Goal: Navigation & Orientation: Find specific page/section

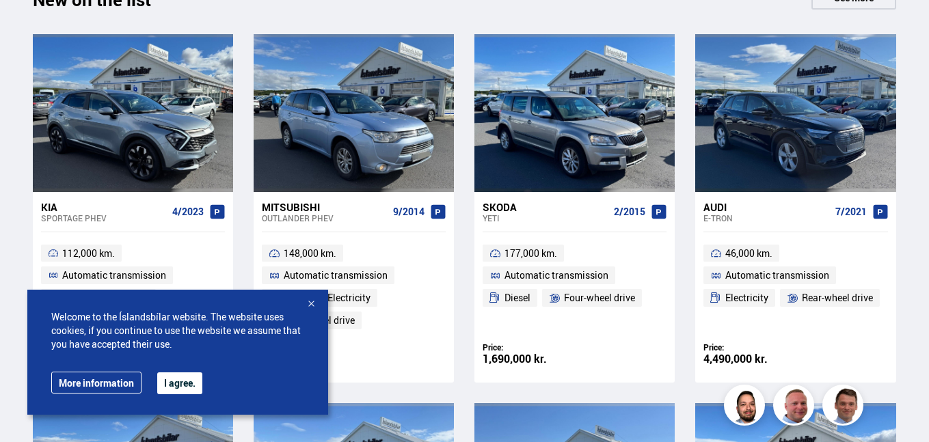
click at [310, 302] on div at bounding box center [311, 305] width 14 height 14
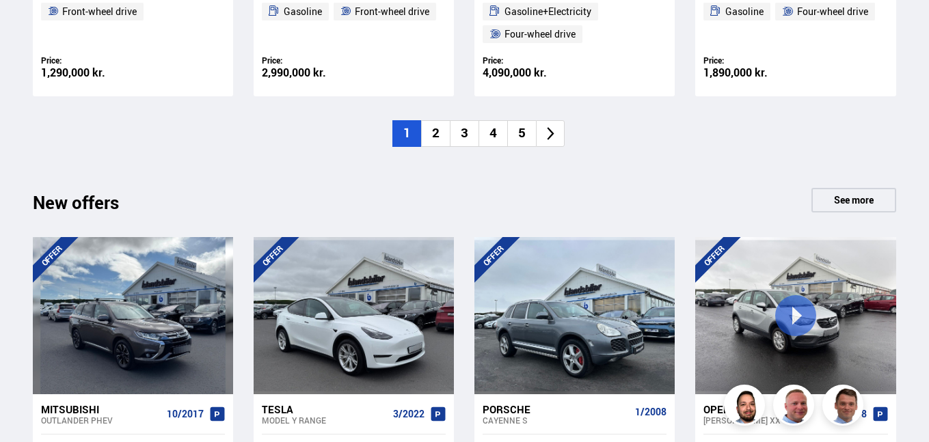
scroll to position [1231, 0]
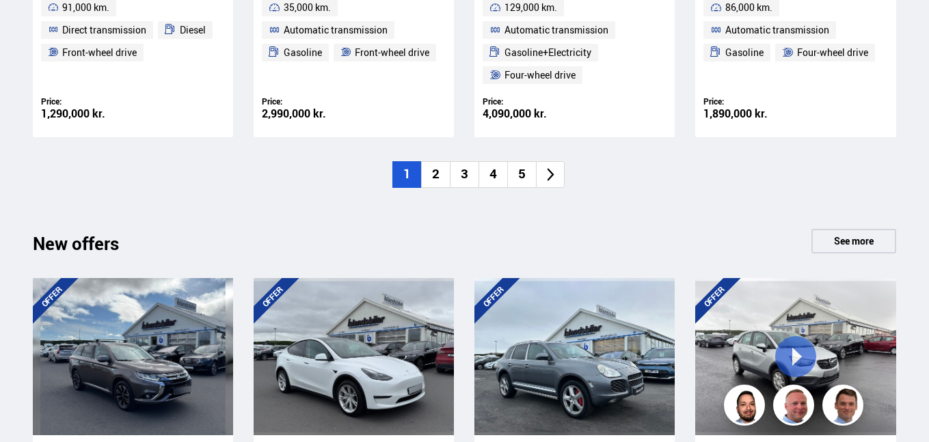
click at [434, 175] on font "2" at bounding box center [436, 174] width 8 height 18
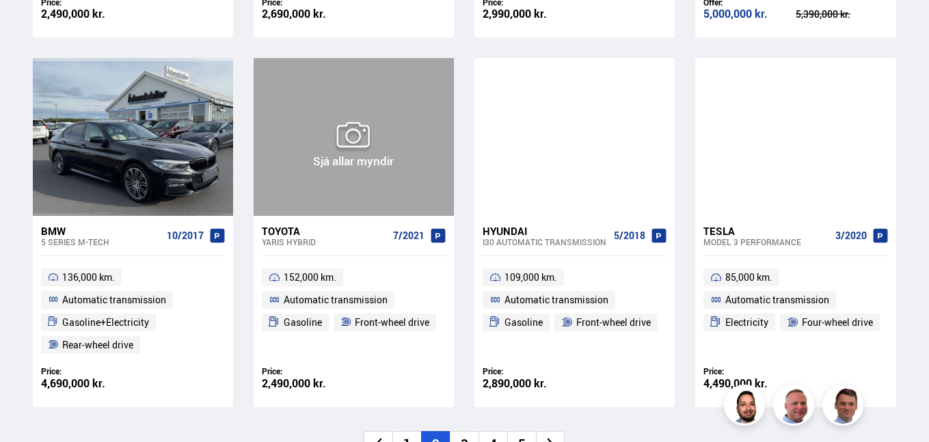
scroll to position [1093, 0]
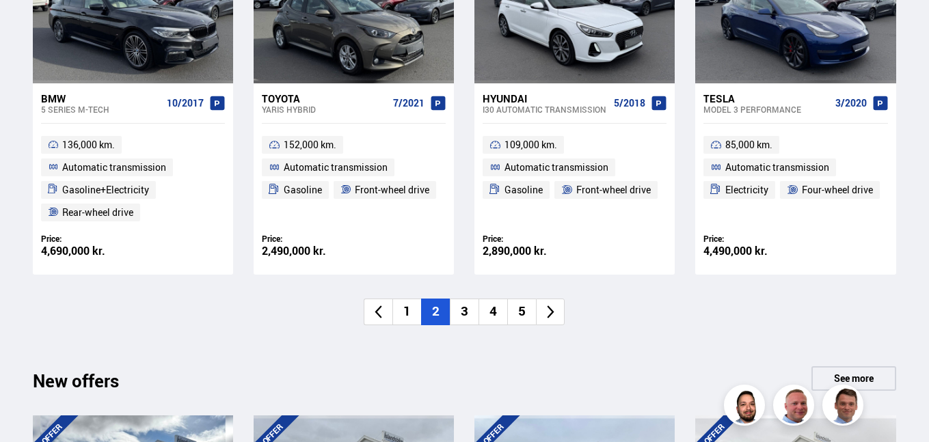
click at [463, 312] on font "3" at bounding box center [465, 311] width 8 height 18
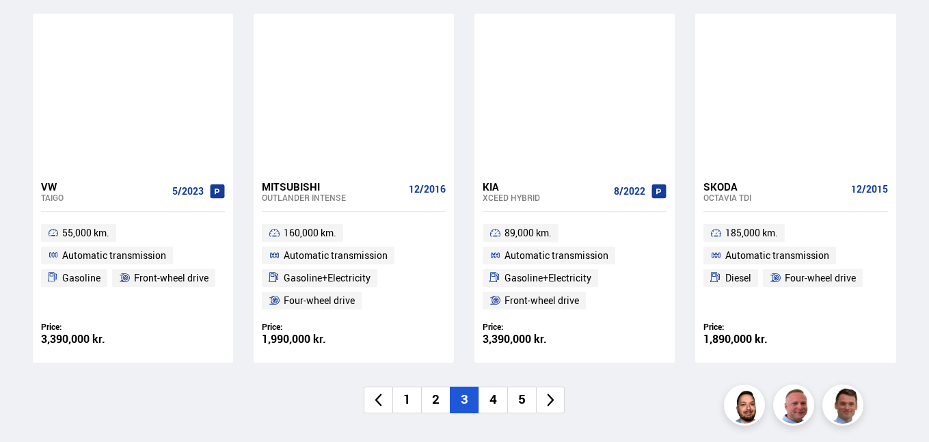
scroll to position [1048, 0]
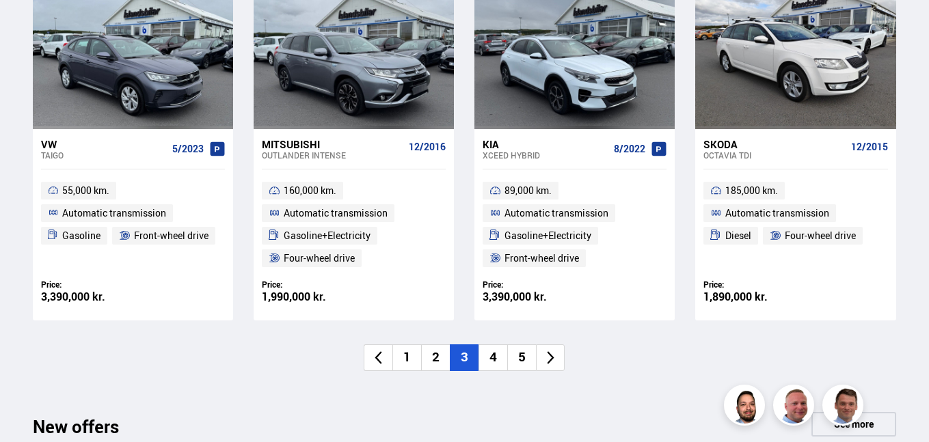
click at [493, 354] on font "4" at bounding box center [494, 357] width 8 height 18
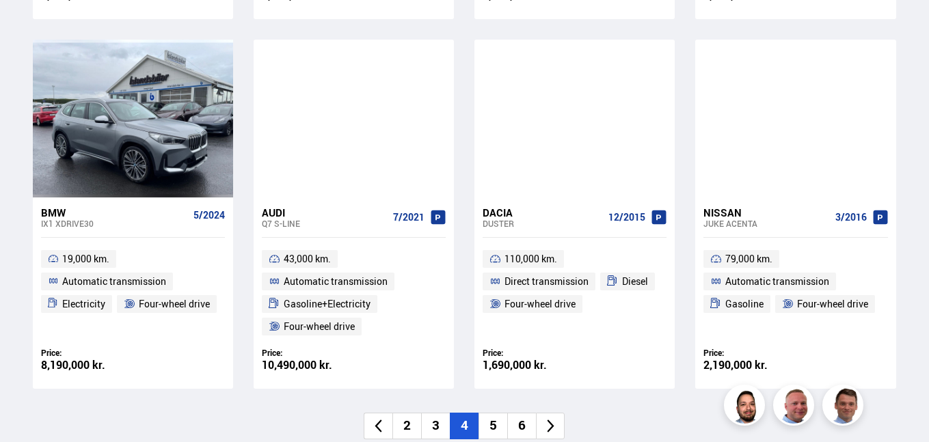
scroll to position [1116, 0]
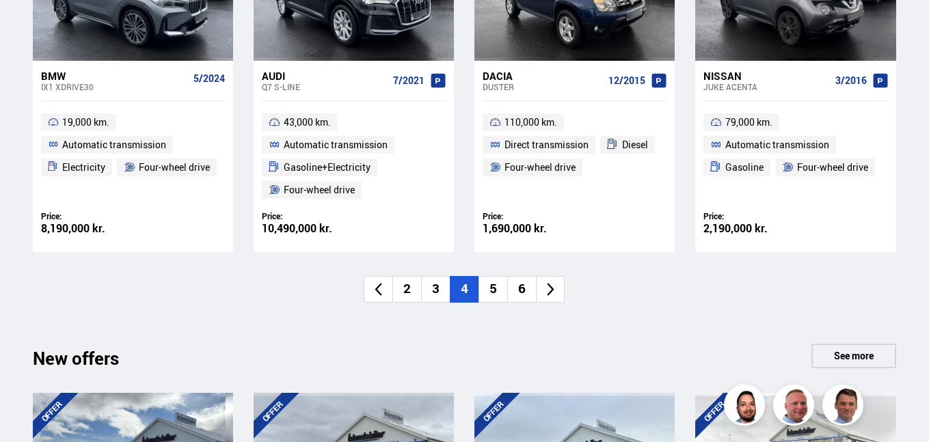
click at [497, 296] on font "5" at bounding box center [494, 289] width 8 height 18
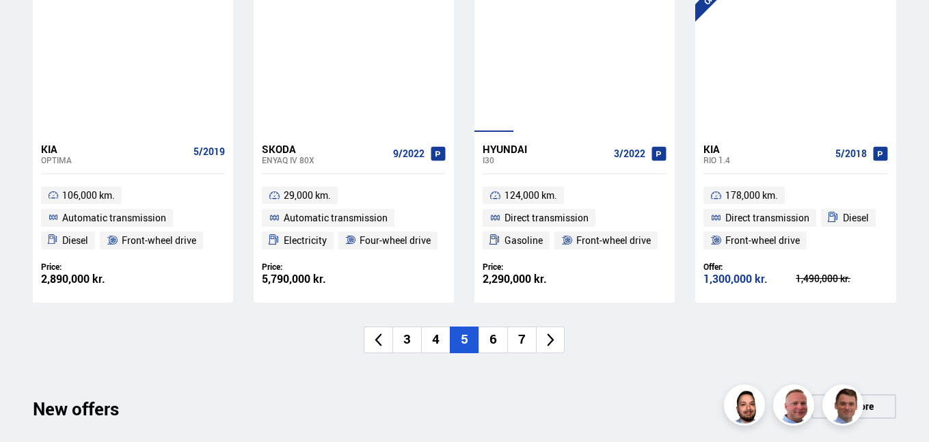
scroll to position [1070, 0]
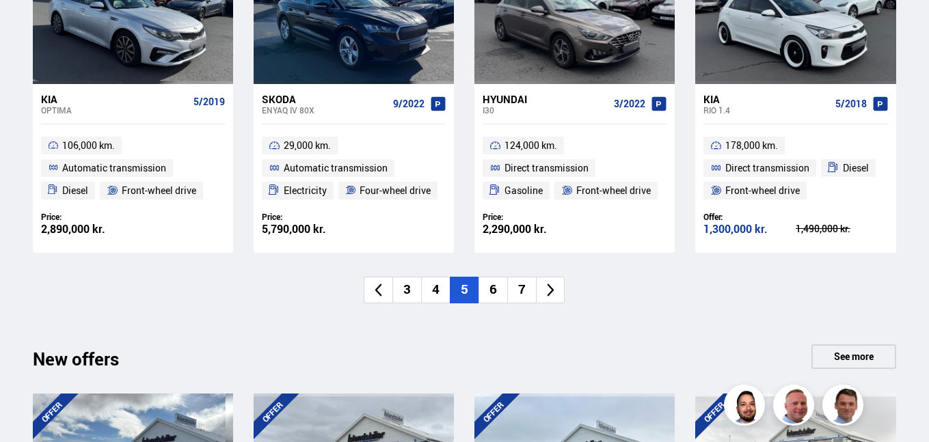
click at [501, 299] on li "6" at bounding box center [493, 290] width 29 height 27
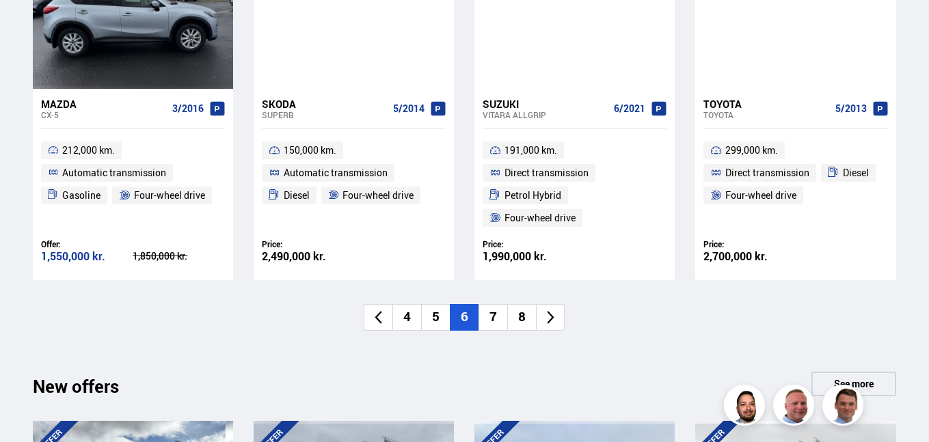
scroll to position [1093, 0]
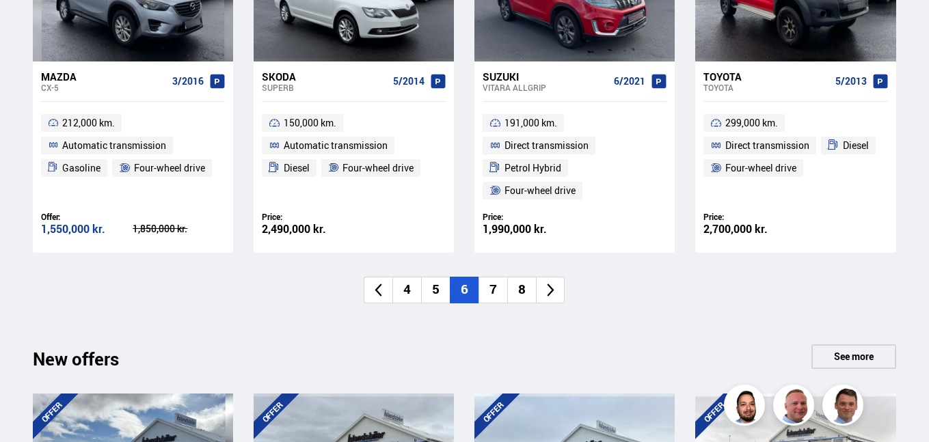
click at [501, 297] on li "7" at bounding box center [493, 290] width 29 height 27
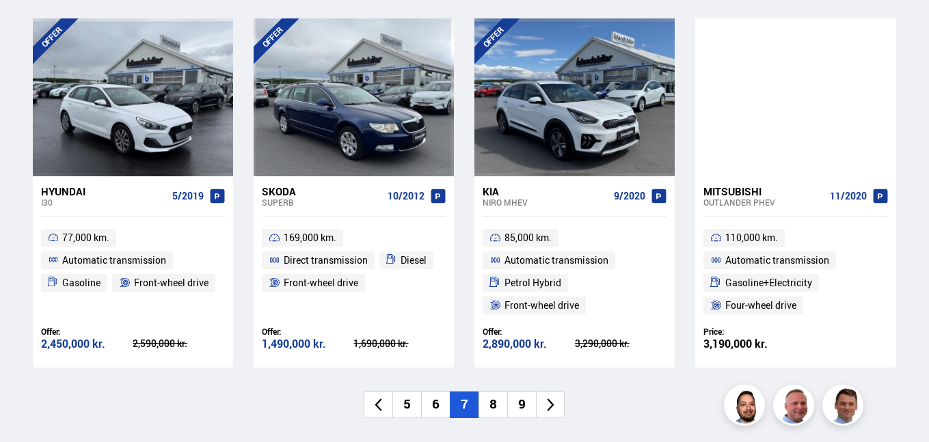
scroll to position [1024, 0]
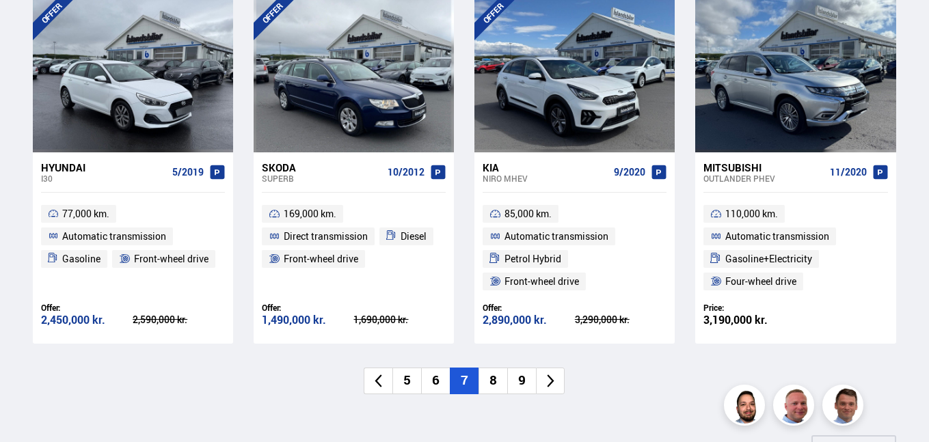
click at [487, 373] on li "8" at bounding box center [493, 381] width 29 height 27
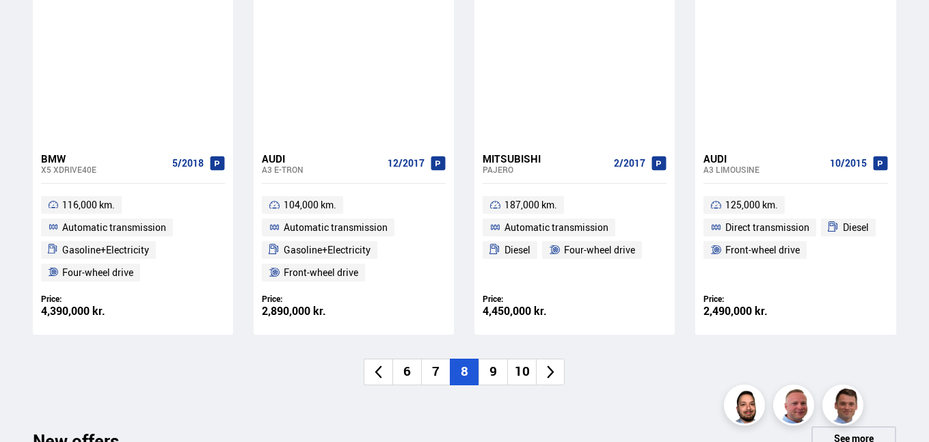
scroll to position [1138, 0]
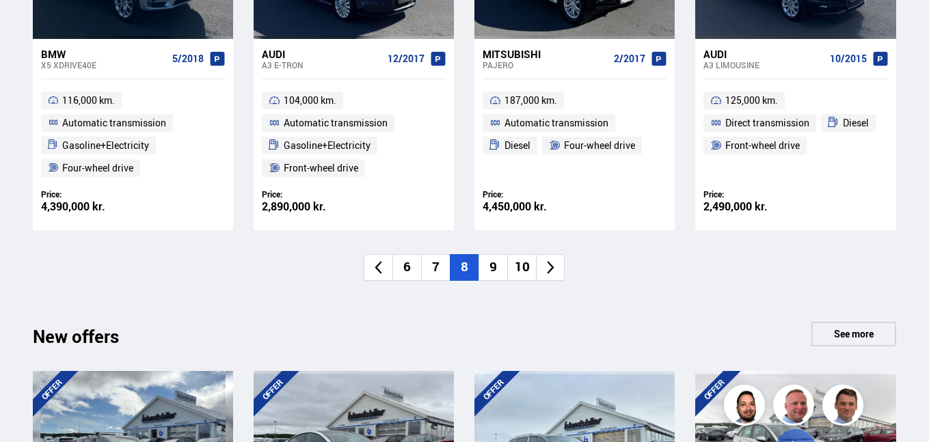
click at [494, 271] on font "9" at bounding box center [494, 267] width 8 height 18
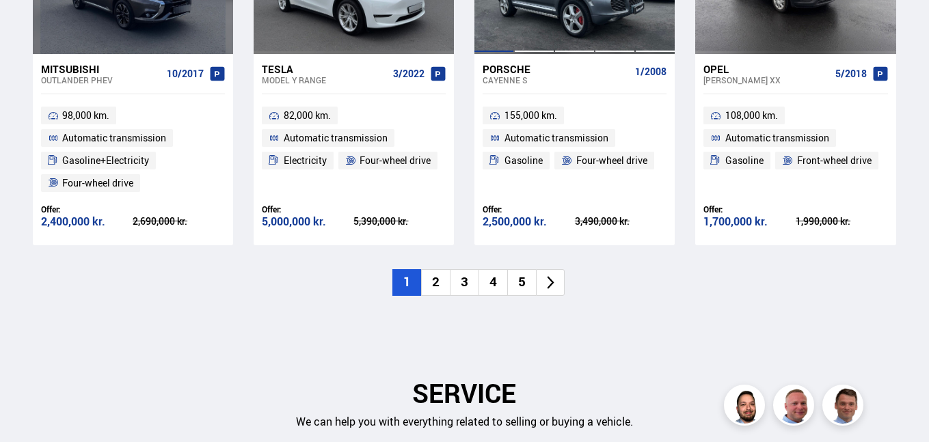
scroll to position [1616, 0]
